Goal: Transaction & Acquisition: Purchase product/service

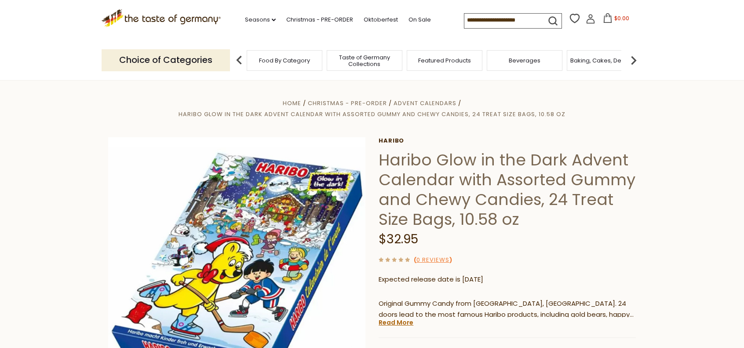
scroll to position [132, 0]
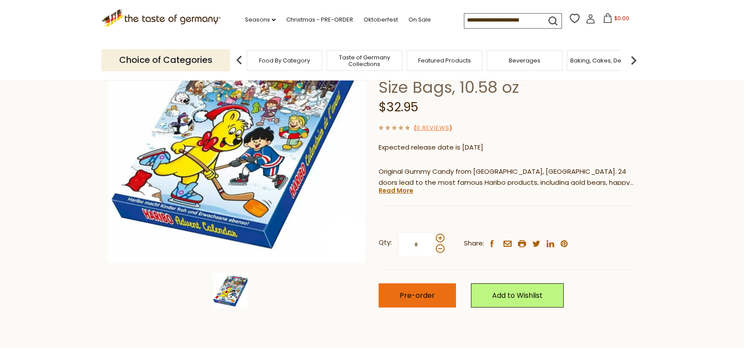
click at [440, 292] on button "Pre-order" at bounding box center [416, 295] width 77 height 24
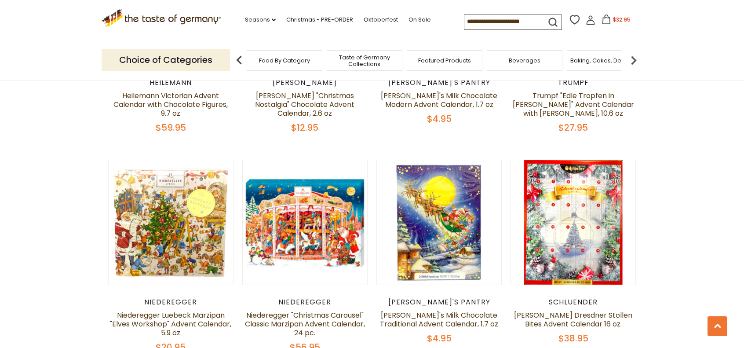
scroll to position [1167, 0]
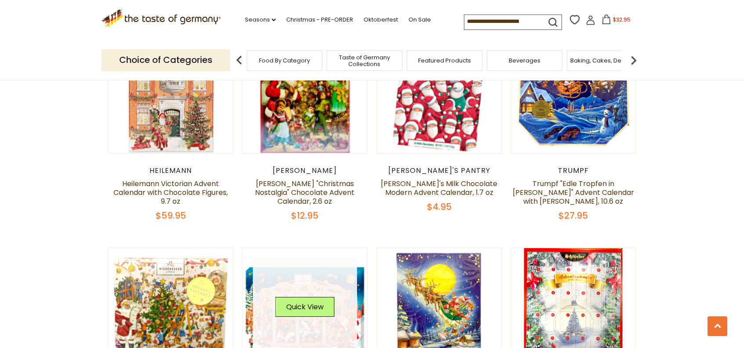
scroll to position [1211, 0]
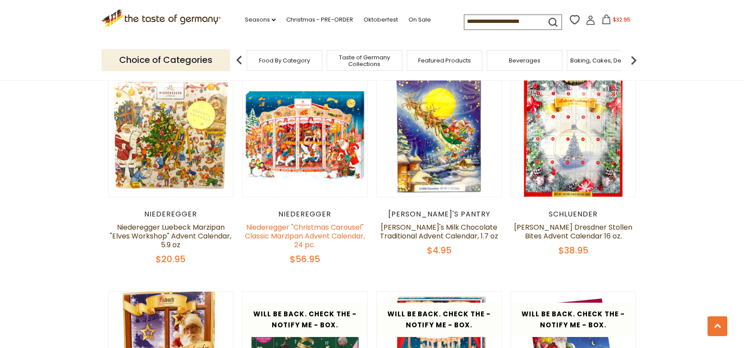
click at [327, 225] on link "Niederegger "Christmas Carousel" Classic Marzipan Advent Calendar, 24 pc." at bounding box center [305, 236] width 120 height 28
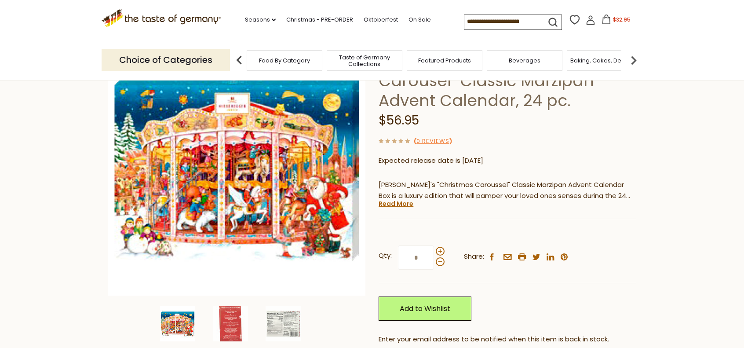
scroll to position [220, 0]
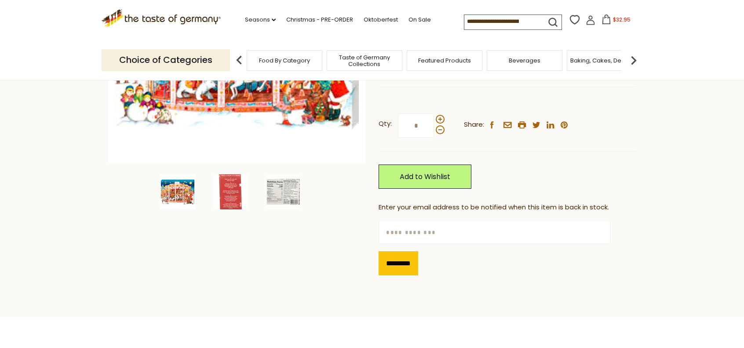
click at [483, 231] on input "text" at bounding box center [493, 232] width 231 height 24
type input "**********"
click at [412, 267] on input "*********" at bounding box center [398, 263] width 40 height 24
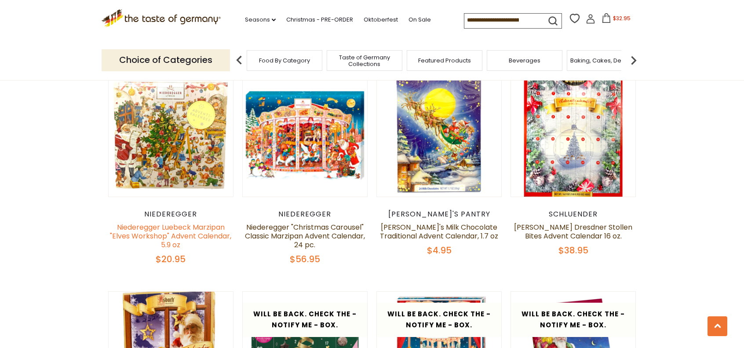
click at [209, 227] on link "Niederegger Luebeck Marzipan "Elves Workshop" Advent Calendar, 5.9 oz" at bounding box center [170, 236] width 121 height 28
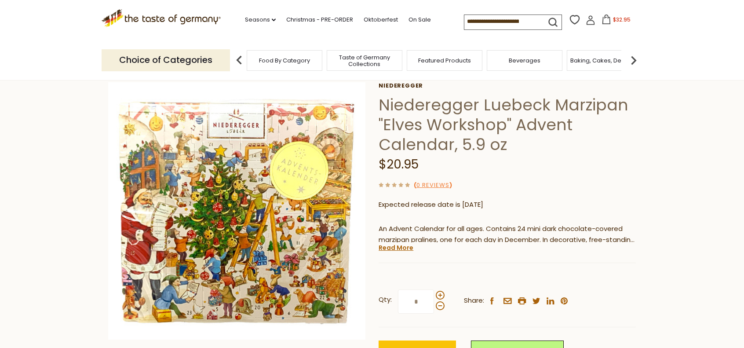
scroll to position [88, 0]
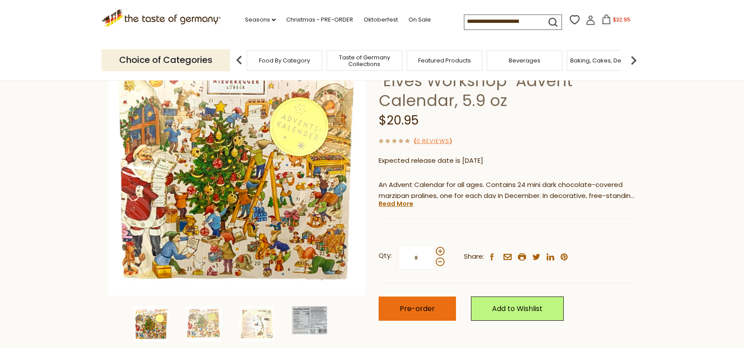
click at [422, 313] on span "Pre-order" at bounding box center [417, 308] width 35 height 10
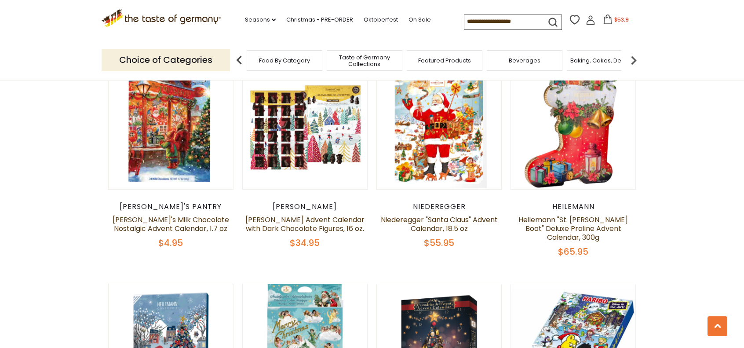
scroll to position [727, 0]
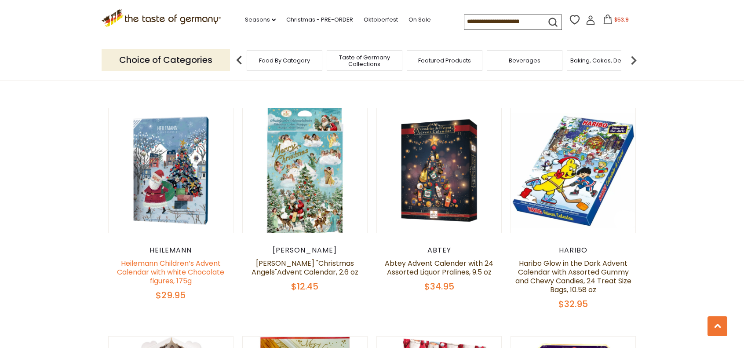
click at [169, 258] on link "Heilemann Children’s Advent Calendar with white Chocolate figures, 175g" at bounding box center [170, 272] width 107 height 28
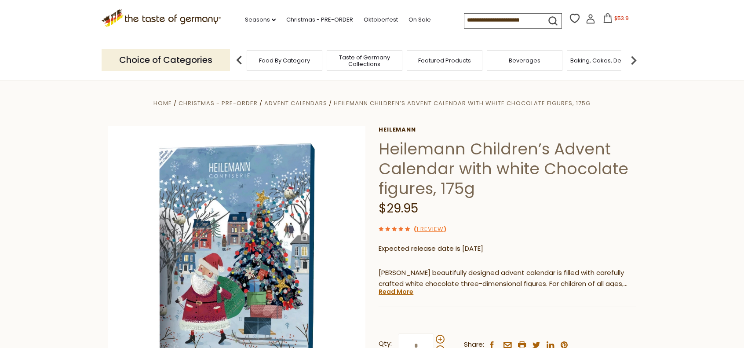
scroll to position [132, 0]
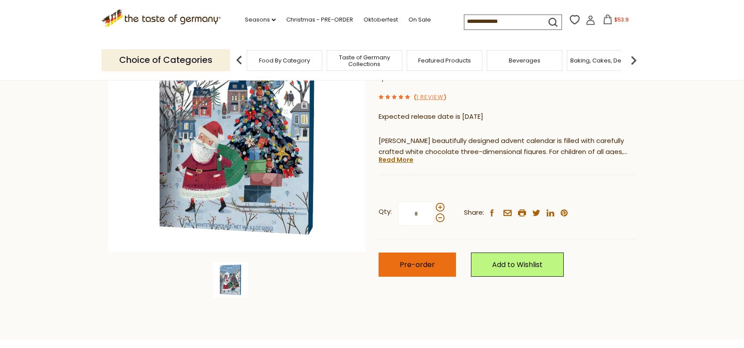
click at [425, 268] on span "Pre-order" at bounding box center [417, 264] width 35 height 10
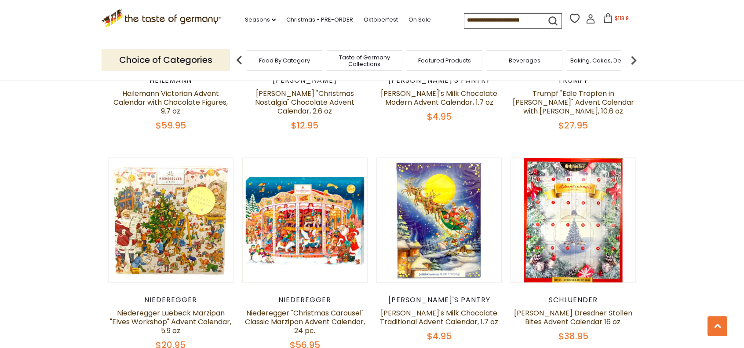
scroll to position [1213, 0]
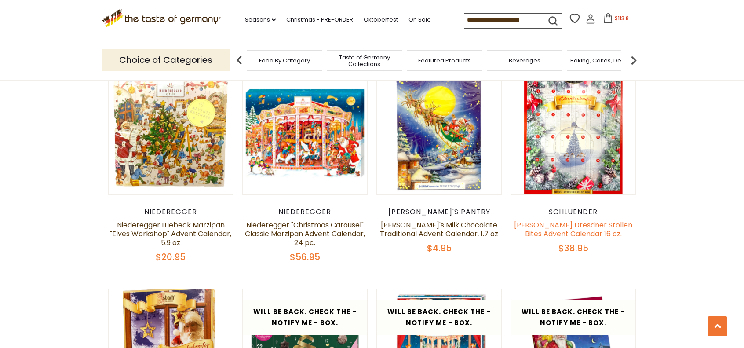
click at [572, 222] on link "[PERSON_NAME] Dresdner Stollen Bites Advent Calendar 16 oz." at bounding box center [573, 229] width 118 height 19
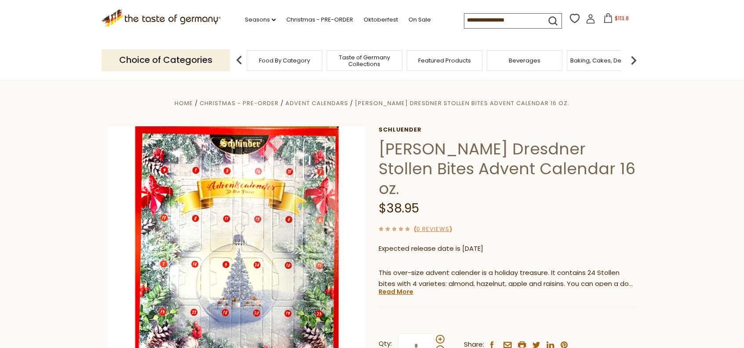
scroll to position [132, 0]
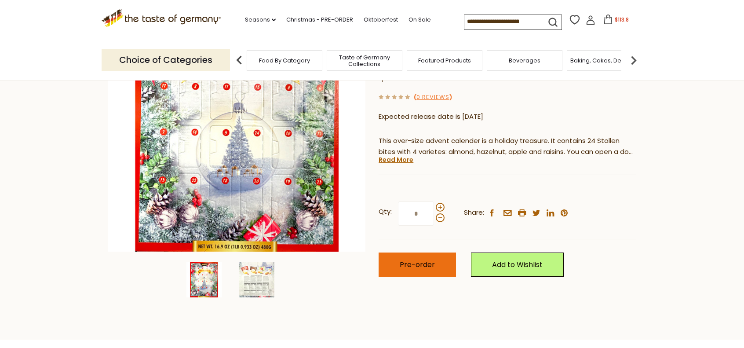
click at [418, 259] on span "Pre-order" at bounding box center [417, 264] width 35 height 10
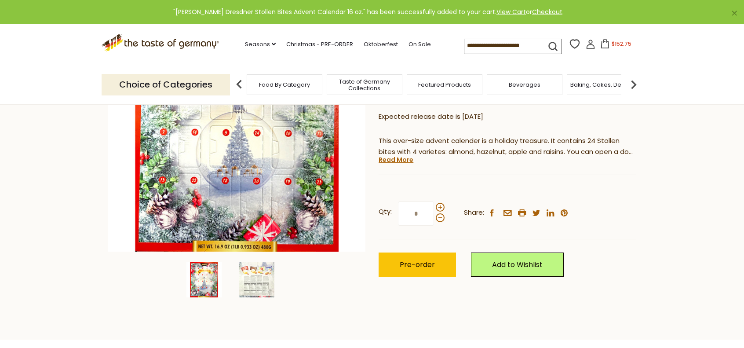
click at [618, 46] on span "$152.75" at bounding box center [621, 43] width 20 height 7
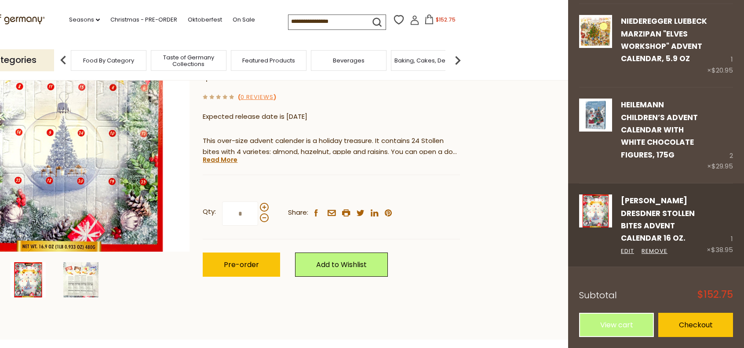
scroll to position [176, 0]
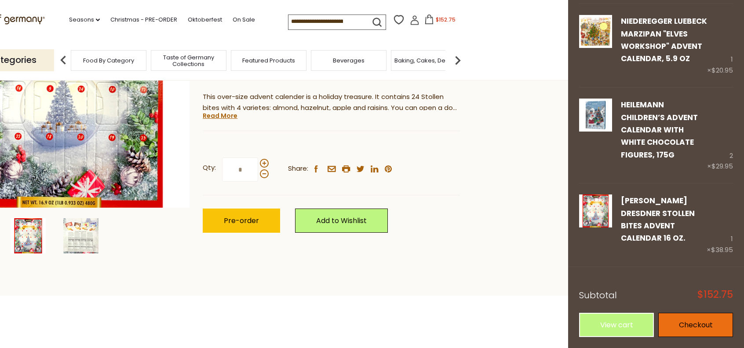
click at [686, 321] on link "Checkout" at bounding box center [695, 325] width 75 height 24
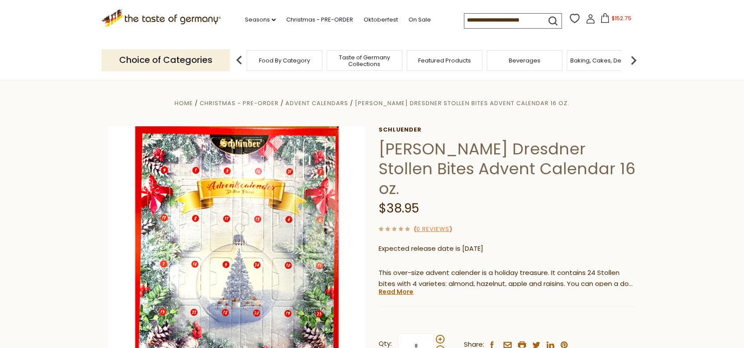
click at [626, 19] on span "$152.75" at bounding box center [621, 18] width 20 height 7
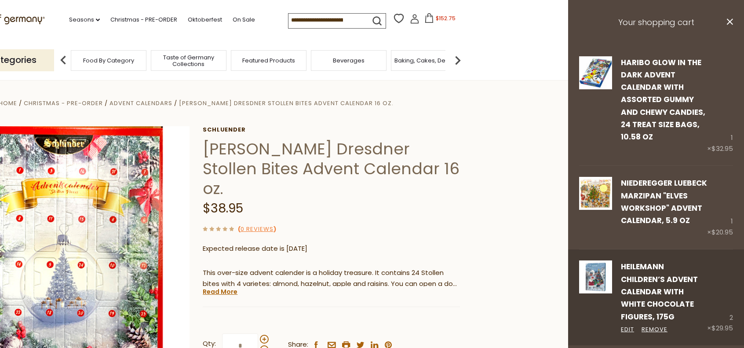
scroll to position [44, 0]
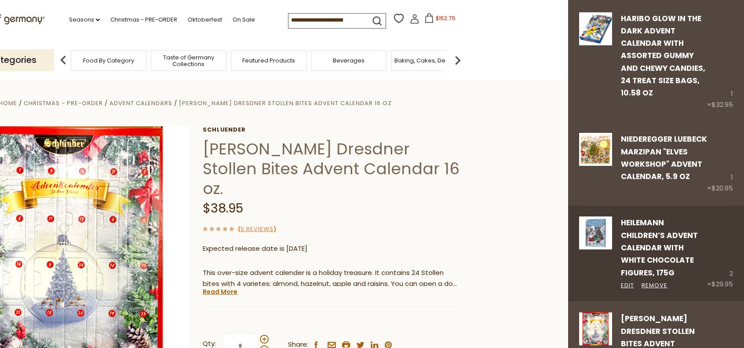
click at [725, 289] on div "2 × $29.95" at bounding box center [720, 252] width 26 height 73
click at [629, 290] on link "Edit" at bounding box center [627, 285] width 13 height 9
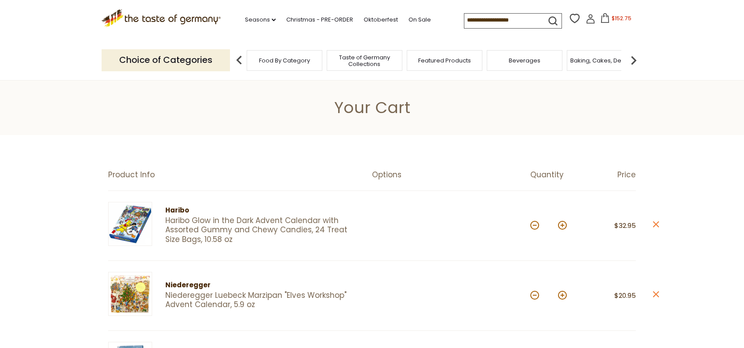
scroll to position [132, 0]
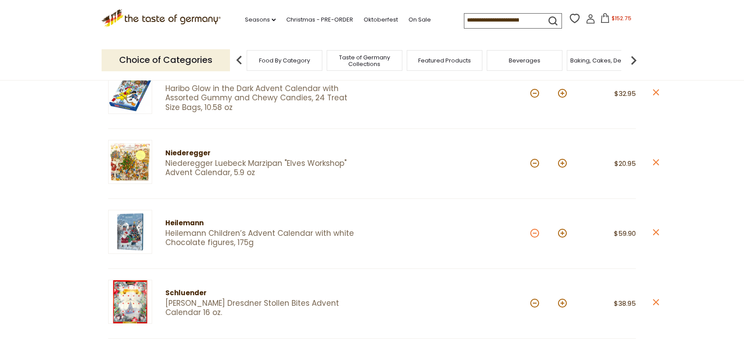
click at [533, 232] on button at bounding box center [534, 233] width 9 height 9
type input "*"
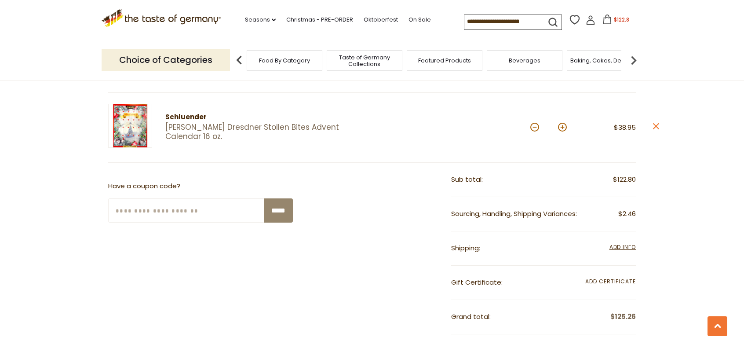
scroll to position [440, 0]
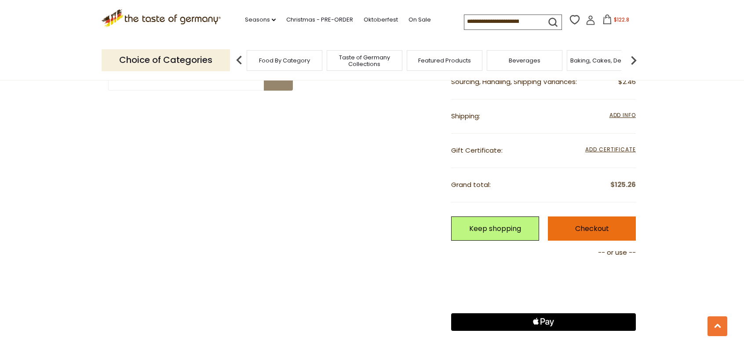
click at [594, 228] on link "Checkout" at bounding box center [592, 228] width 88 height 24
